Goal: Task Accomplishment & Management: Manage account settings

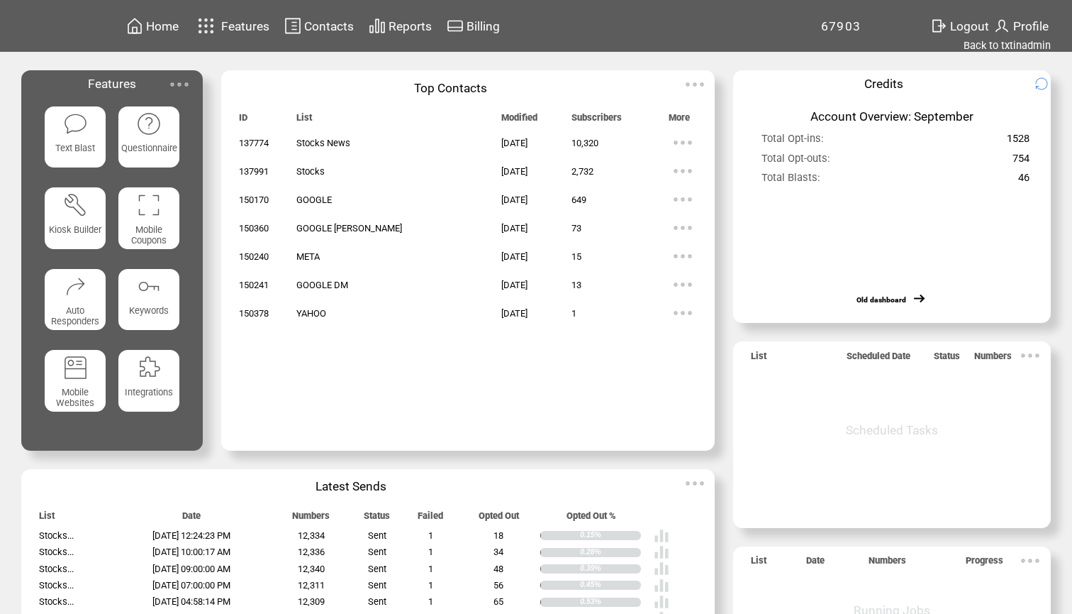
click at [672, 226] on img at bounding box center [683, 228] width 28 height 28
click at [593, 269] on link "73" at bounding box center [617, 269] width 71 height 21
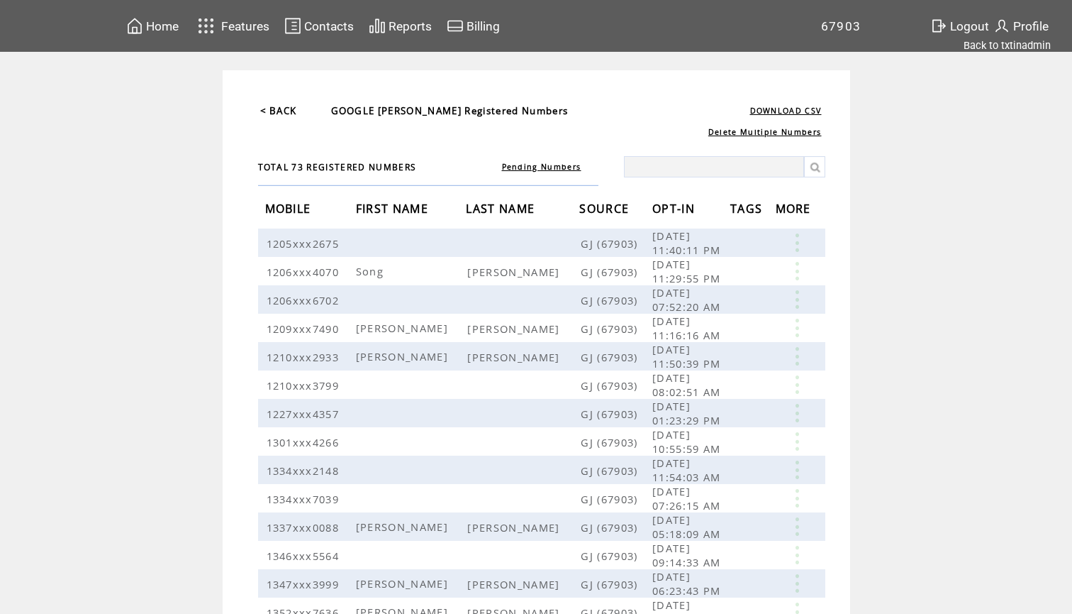
click at [680, 207] on span "OPT-IN" at bounding box center [676, 210] width 46 height 26
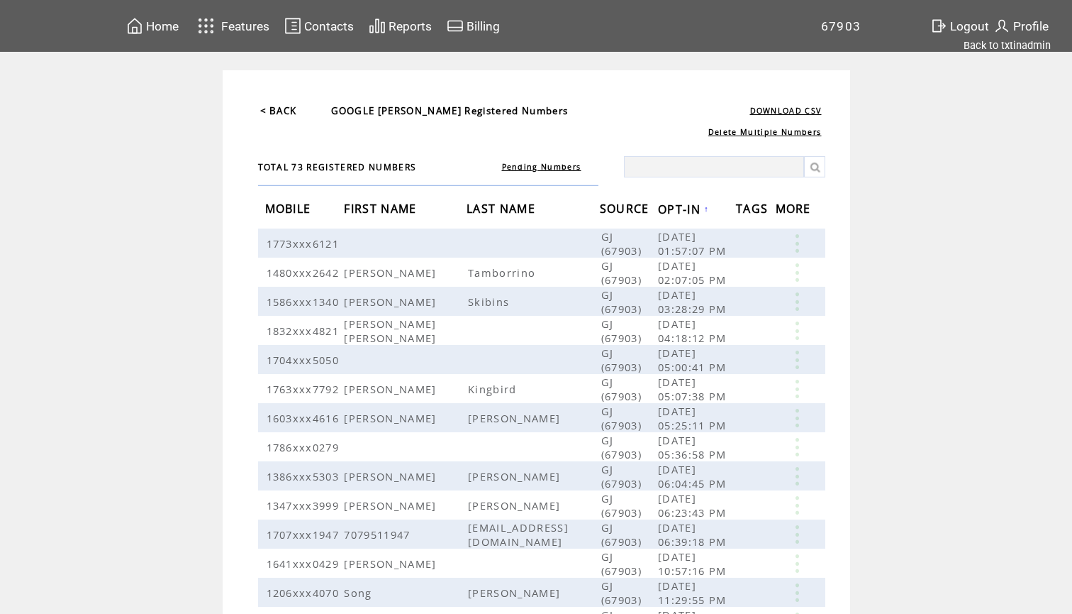
click at [680, 207] on span "OPT-IN" at bounding box center [681, 211] width 46 height 26
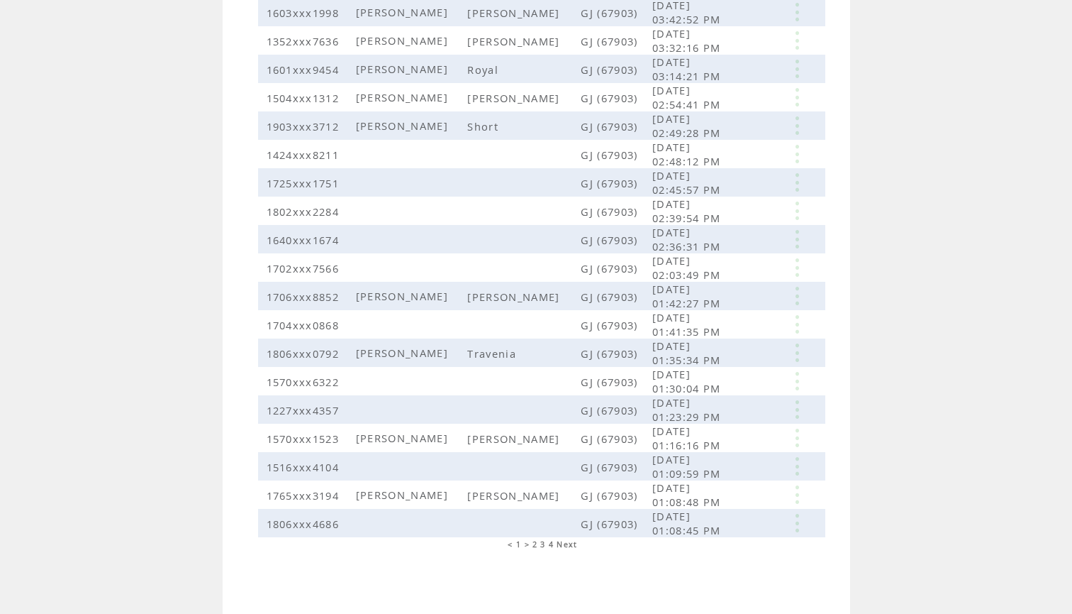
scroll to position [231, 0]
click at [544, 545] on span "3" at bounding box center [542, 544] width 5 height 10
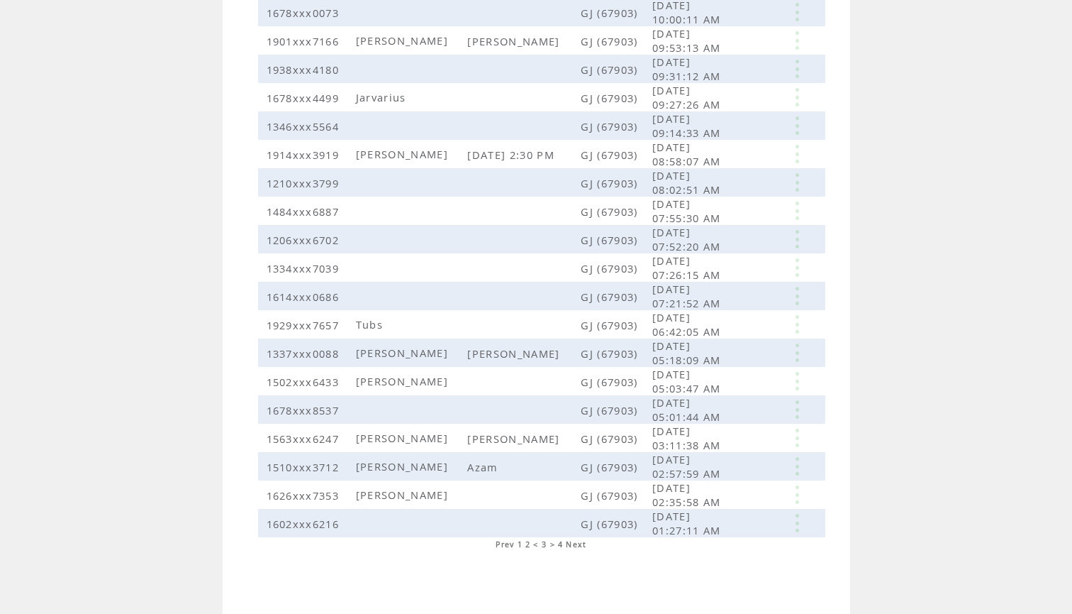
scroll to position [231, 0]
click at [562, 546] on span "4" at bounding box center [560, 544] width 5 height 10
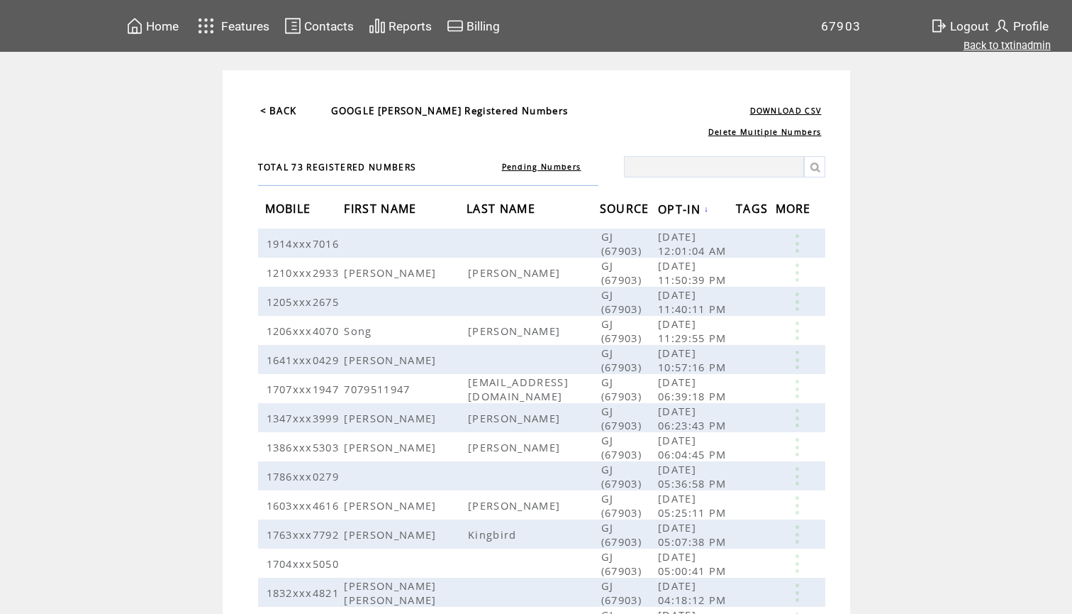
click at [998, 50] on link "Back to txtinadmin" at bounding box center [1007, 45] width 87 height 13
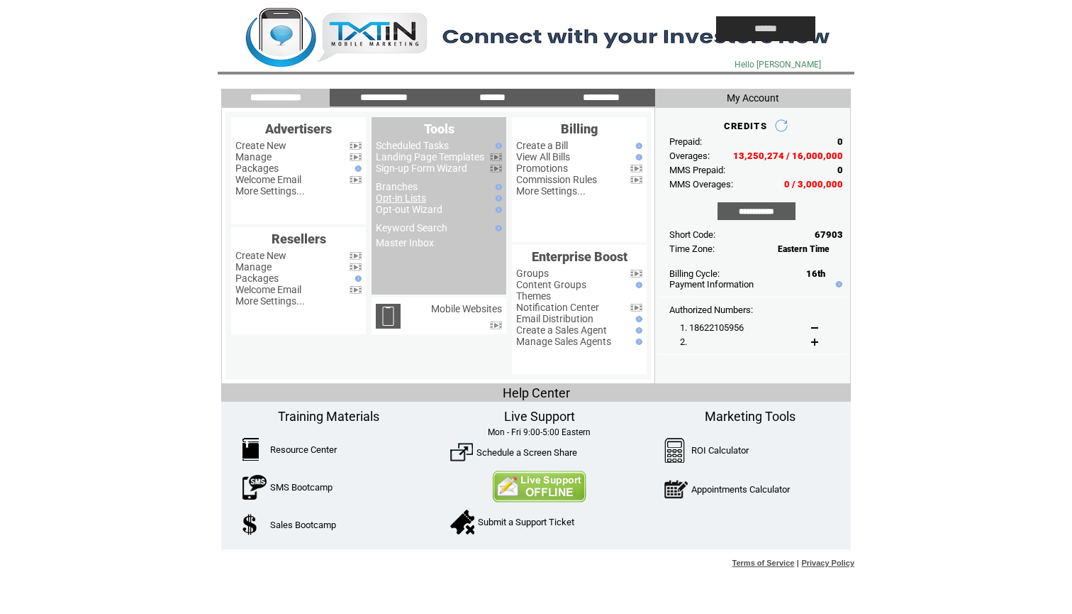
click at [407, 196] on link "Opt-in Lists" at bounding box center [401, 197] width 50 height 11
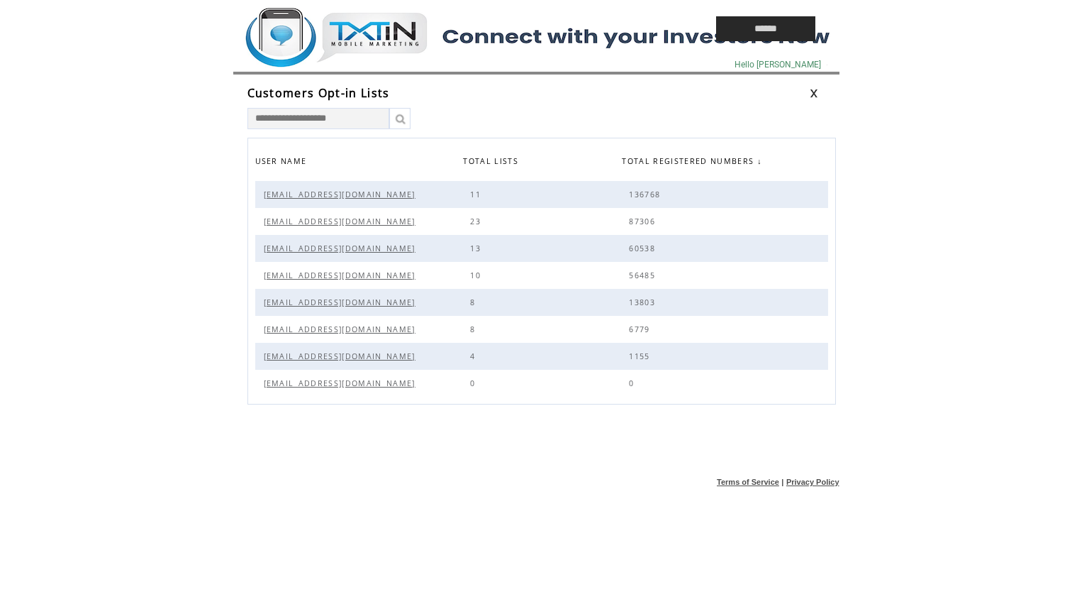
click at [287, 305] on span "Alerts@sn.Gold" at bounding box center [341, 302] width 155 height 10
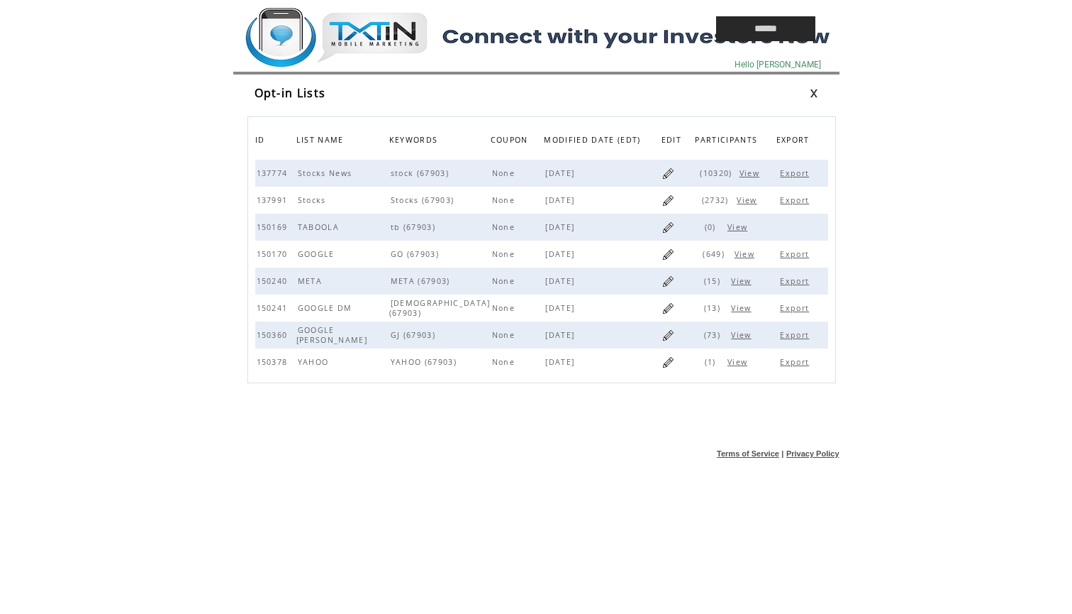
click at [741, 333] on span "View" at bounding box center [742, 335] width 23 height 10
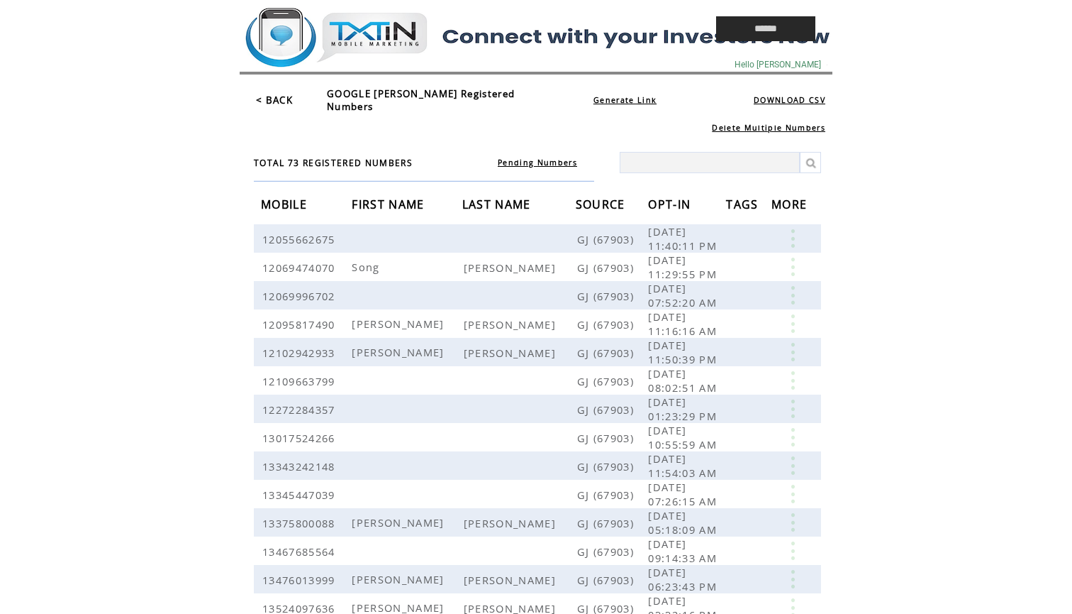
click at [523, 157] on link "Pending Numbers" at bounding box center [537, 162] width 79 height 10
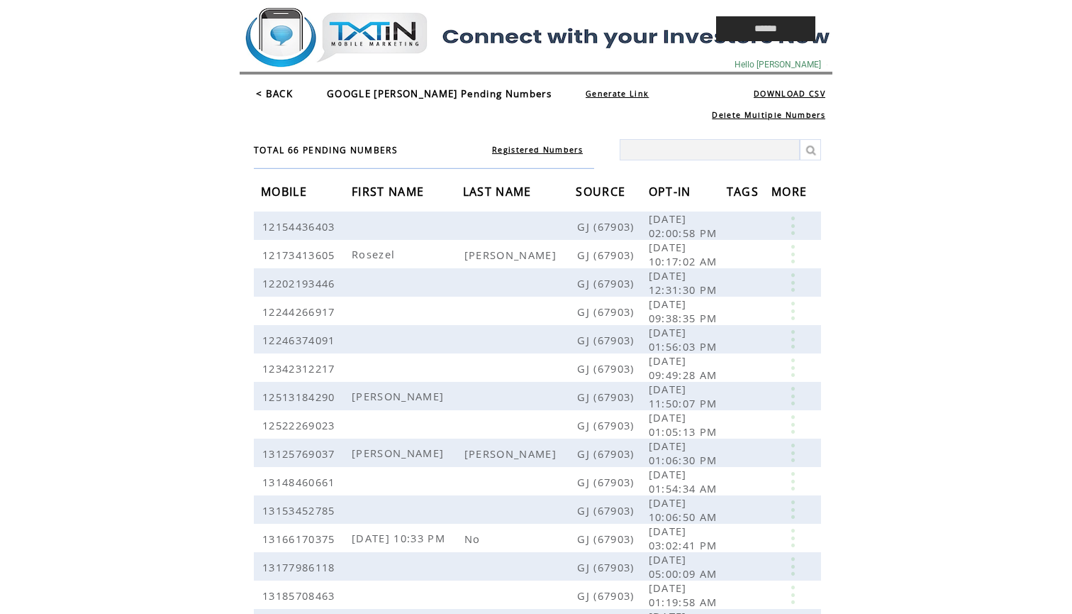
click at [282, 92] on link "< BACK" at bounding box center [274, 93] width 37 height 13
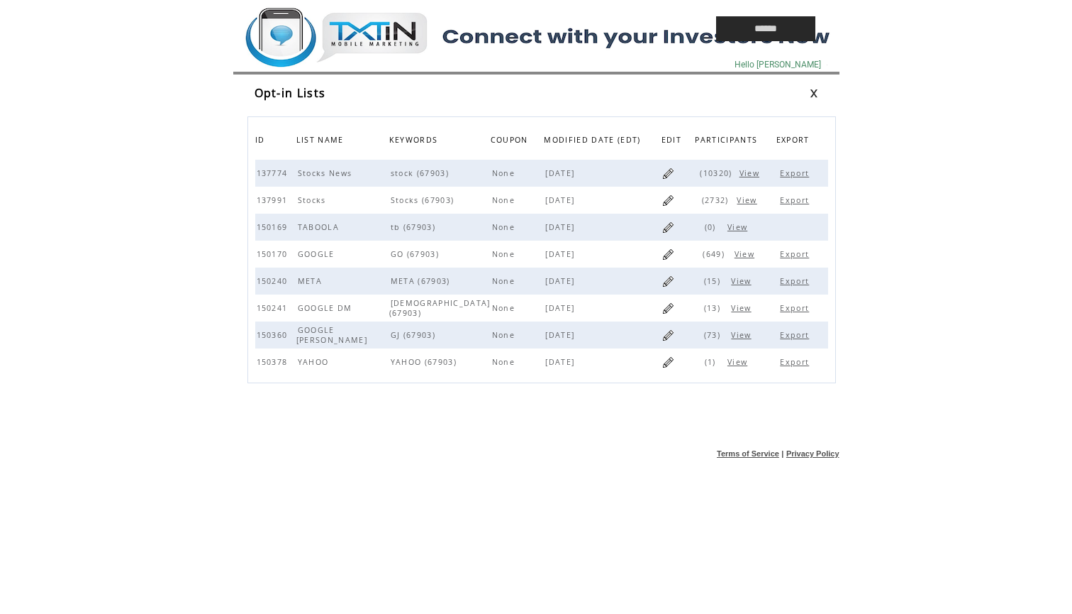
click at [355, 64] on td at bounding box center [445, 64] width 411 height 14
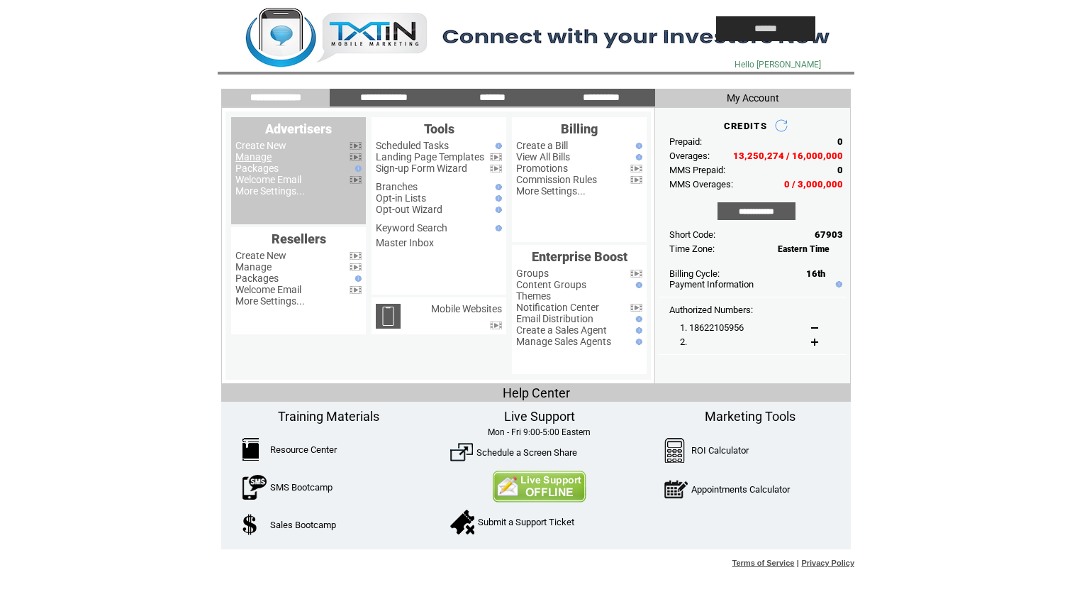
click at [258, 155] on link "Manage" at bounding box center [253, 156] width 36 height 11
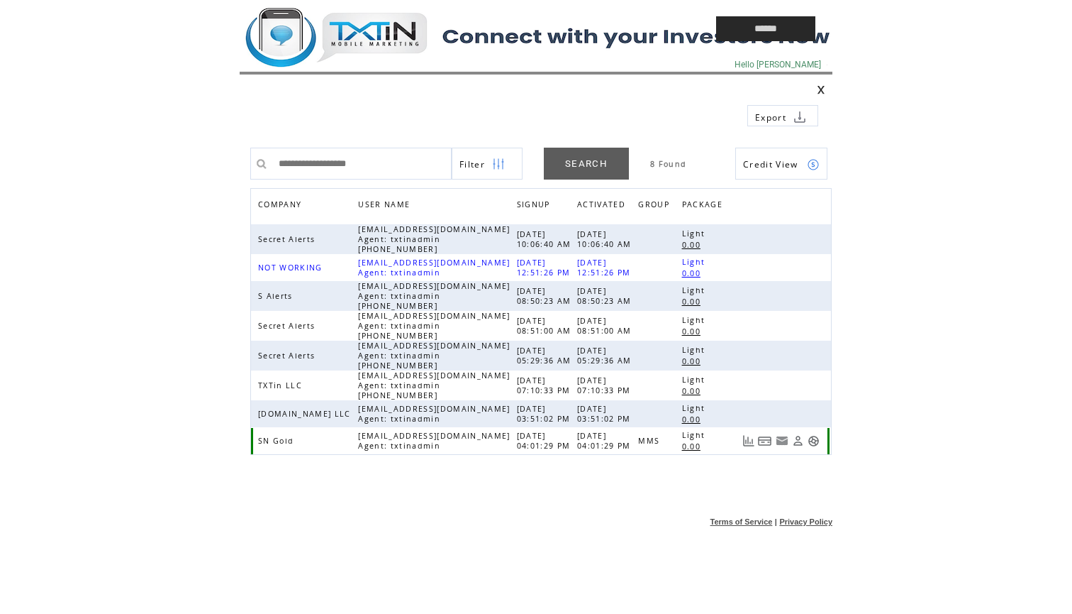
click at [816, 443] on link at bounding box center [814, 441] width 12 height 12
click at [398, 53] on td at bounding box center [445, 28] width 411 height 57
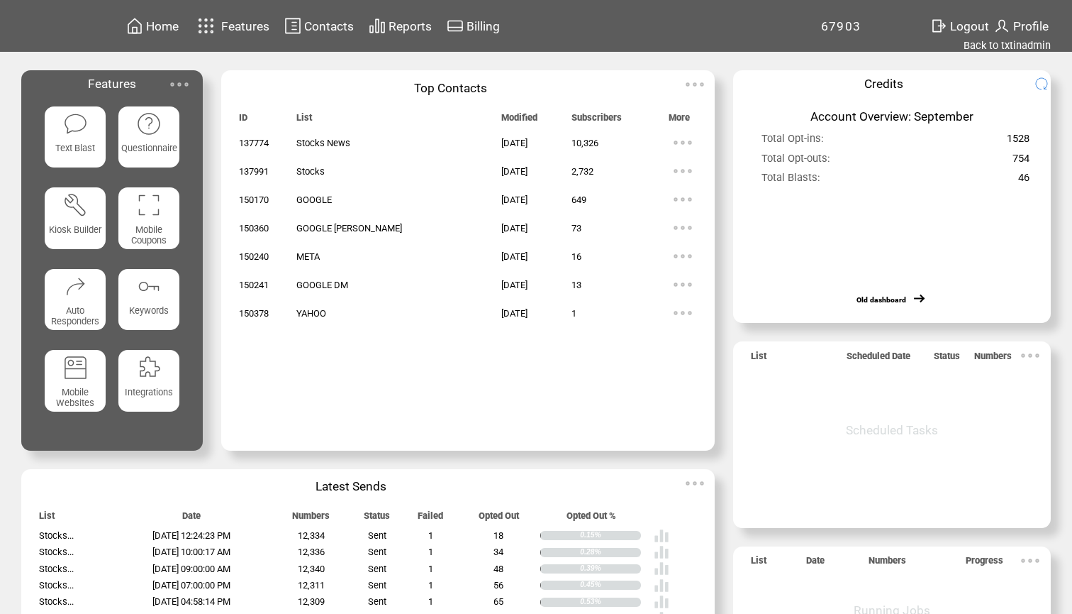
click at [669, 282] on img at bounding box center [683, 284] width 28 height 28
click at [577, 323] on link "13" at bounding box center [606, 326] width 71 height 21
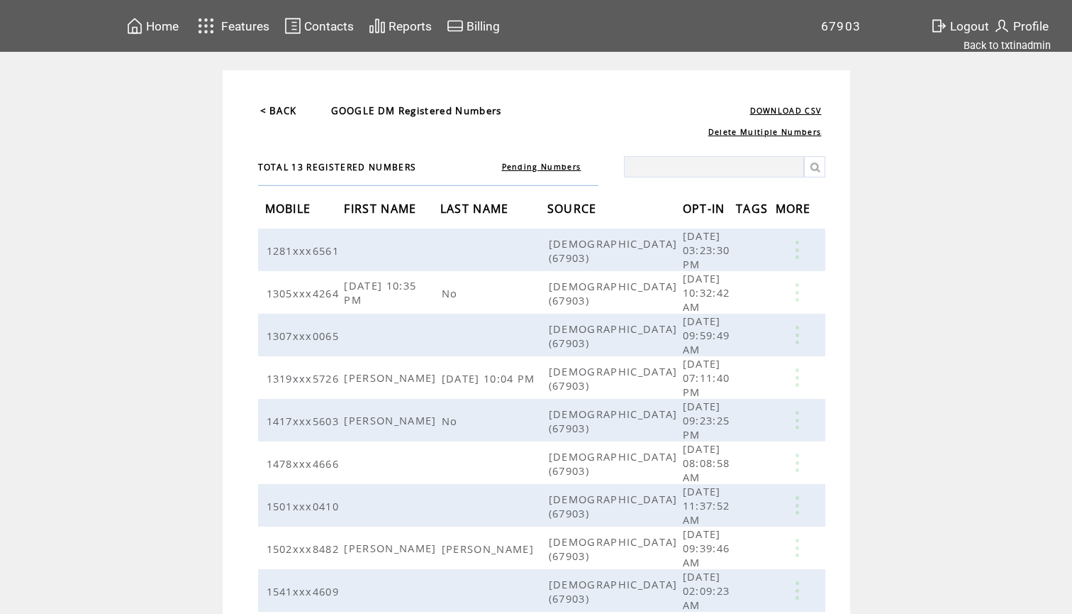
click at [686, 199] on span "OPT-IN" at bounding box center [706, 210] width 46 height 26
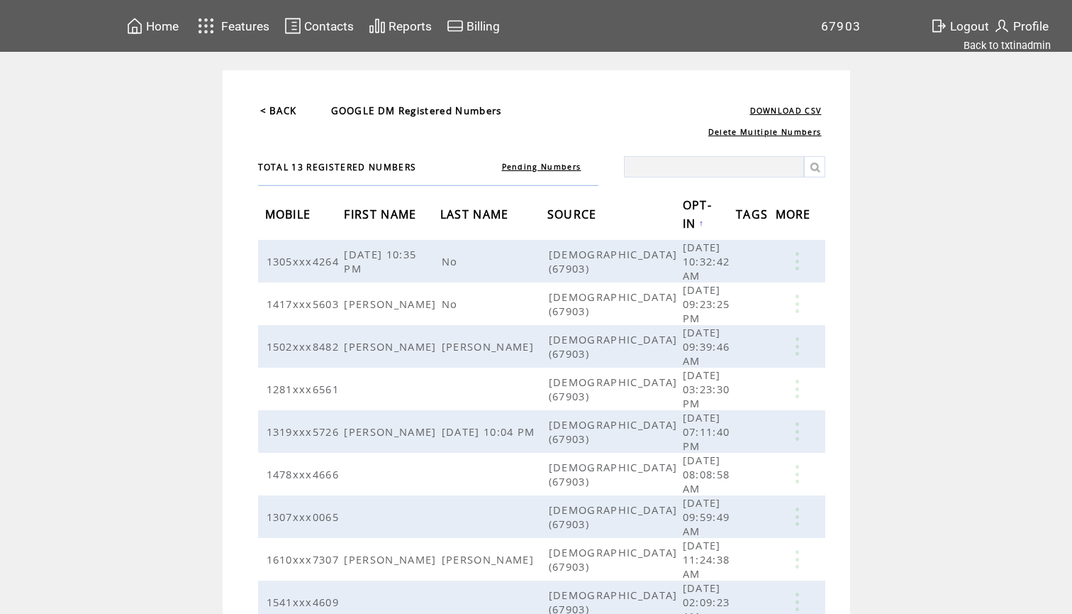
click at [686, 209] on span "OPT-IN" at bounding box center [697, 216] width 29 height 45
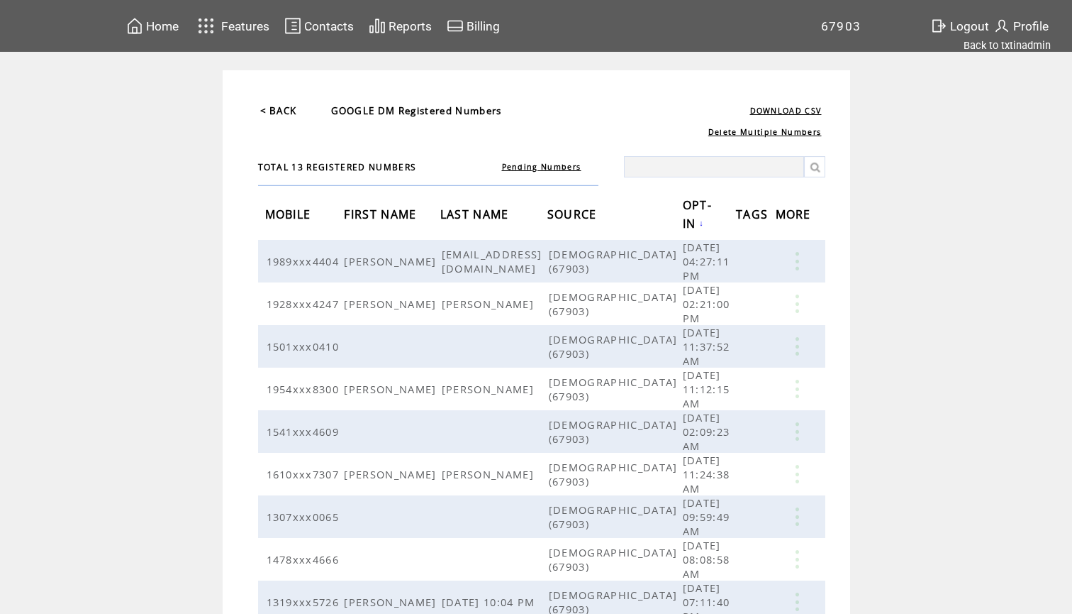
click at [173, 25] on span "Home" at bounding box center [162, 26] width 33 height 14
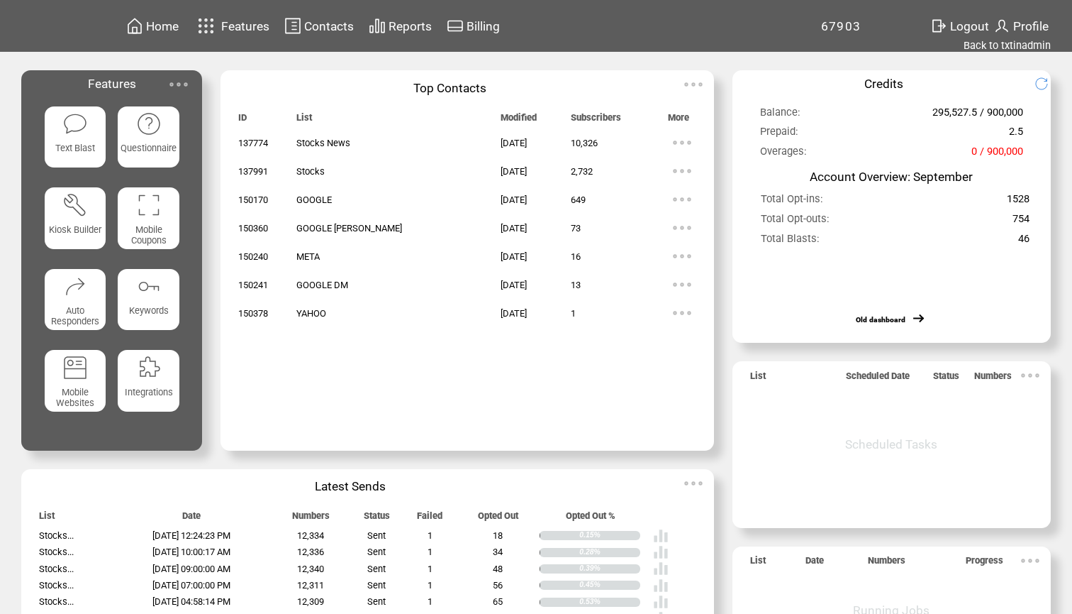
click at [673, 309] on img at bounding box center [682, 313] width 28 height 28
click at [584, 352] on link "1" at bounding box center [618, 352] width 71 height 21
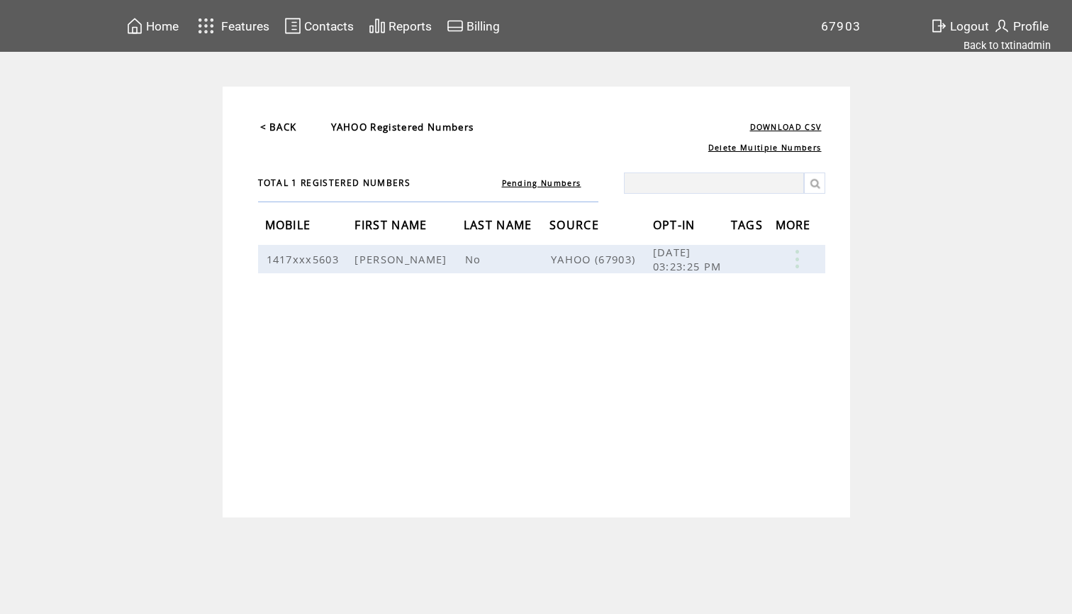
click at [166, 31] on span "Home" at bounding box center [162, 26] width 33 height 14
